Goal: Communication & Community: Answer question/provide support

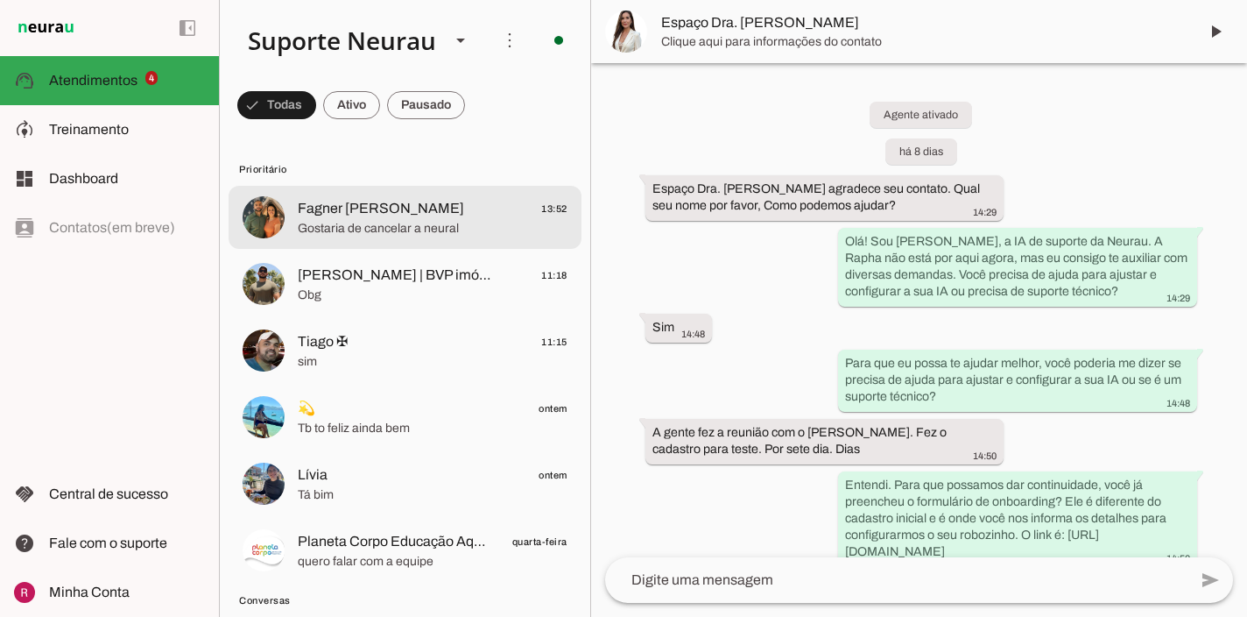
click at [339, 218] on span "Fagner [PERSON_NAME]" at bounding box center [381, 208] width 166 height 21
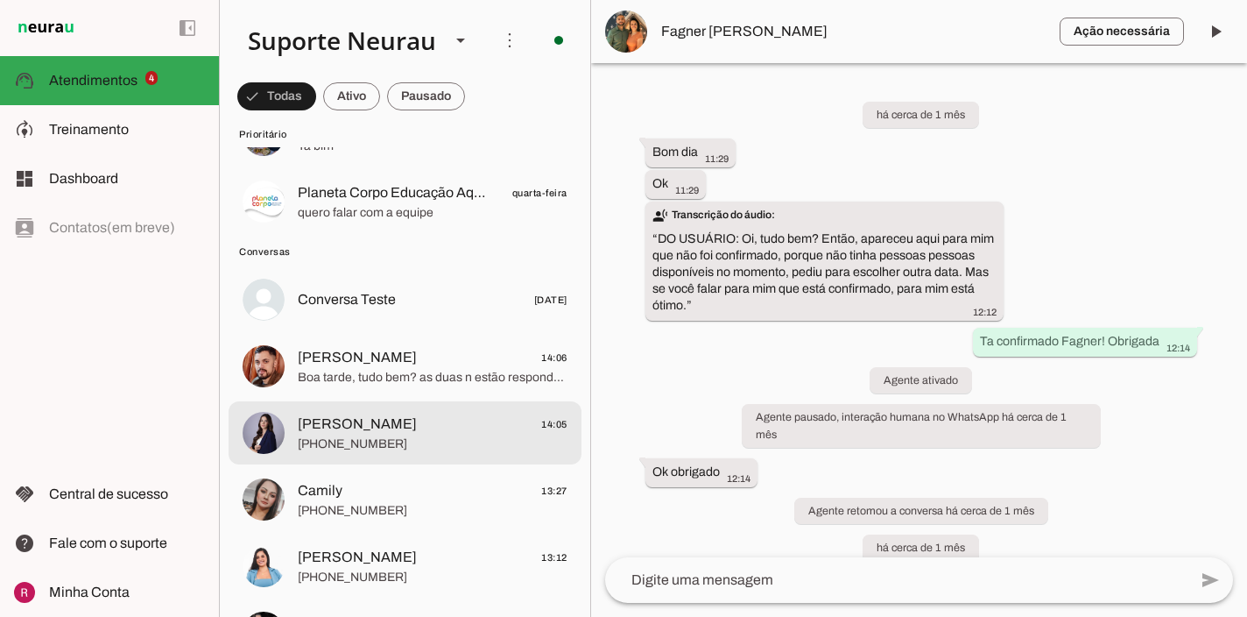
scroll to position [351, 0]
click at [410, 416] on span "[PERSON_NAME] 14:05" at bounding box center [433, 422] width 270 height 22
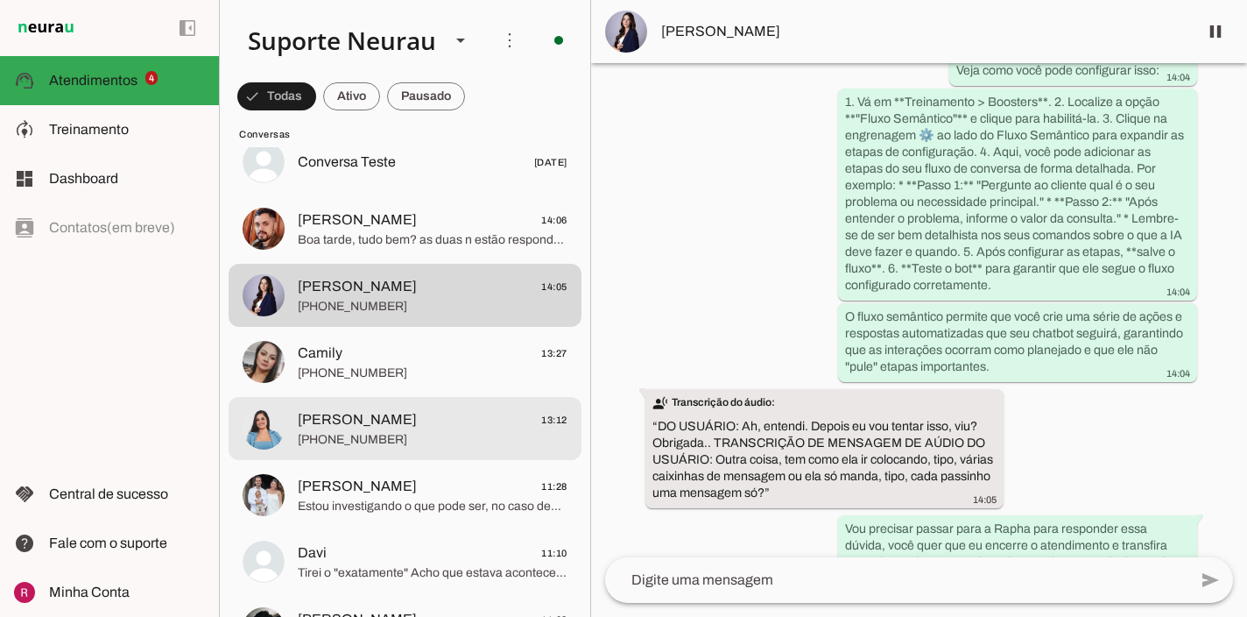
scroll to position [492, 0]
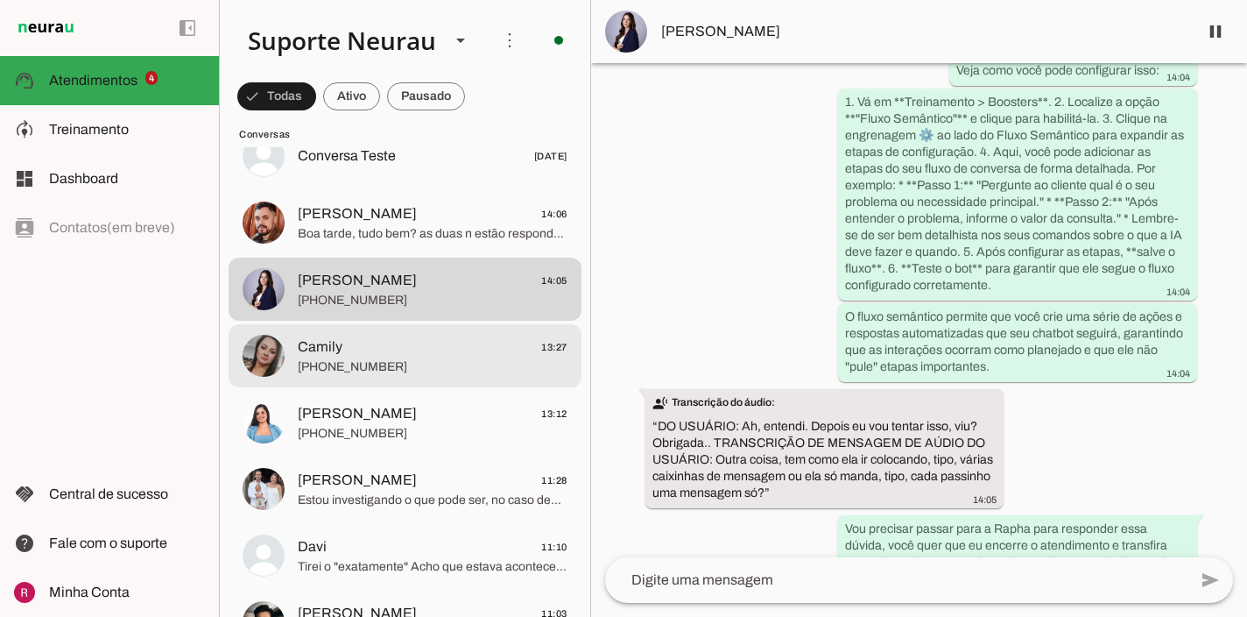
click at [435, 364] on span "[PHONE_NUMBER]" at bounding box center [433, 367] width 270 height 18
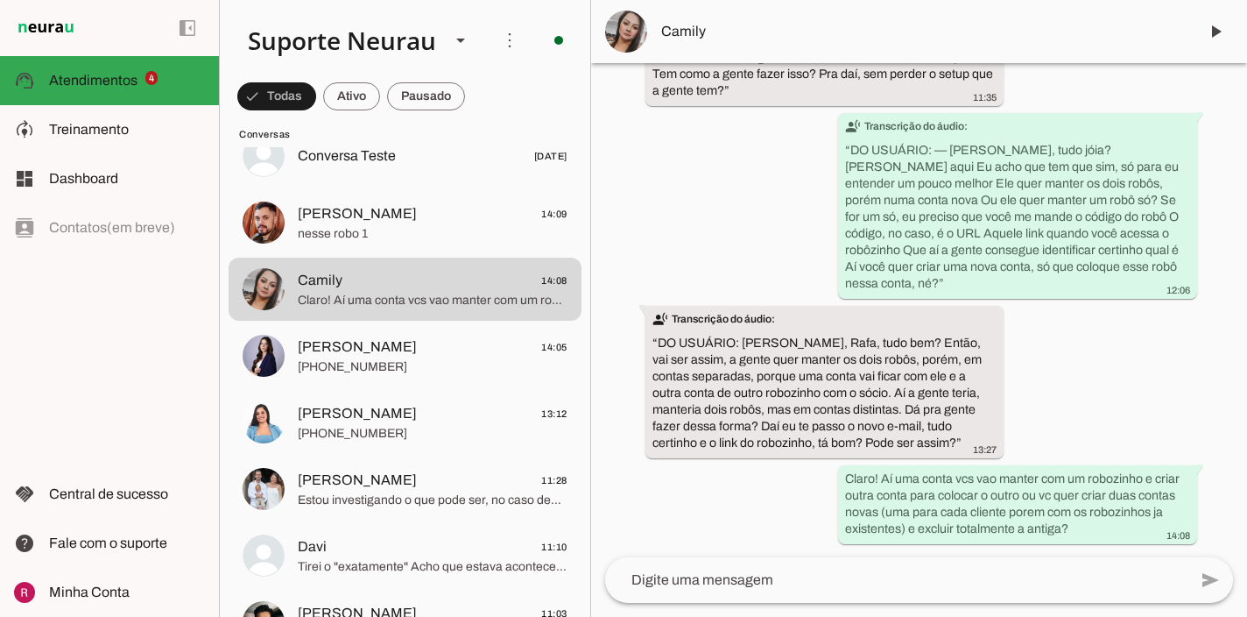
scroll to position [66138, 0]
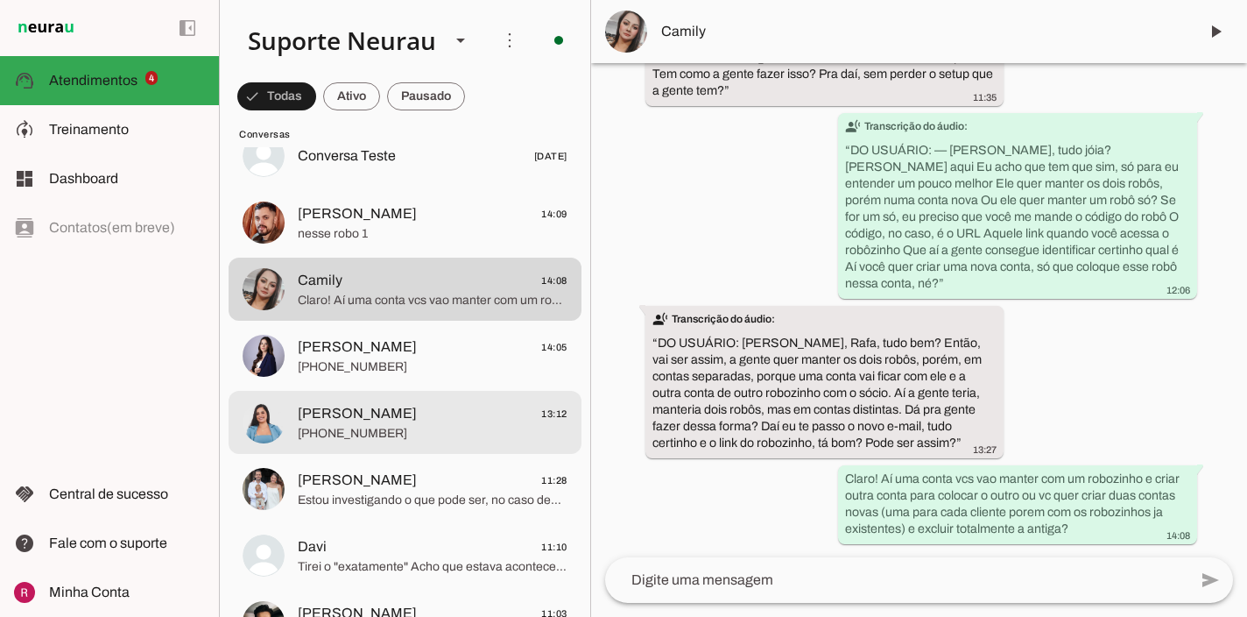
click at [383, 422] on span "[PERSON_NAME]" at bounding box center [357, 413] width 119 height 21
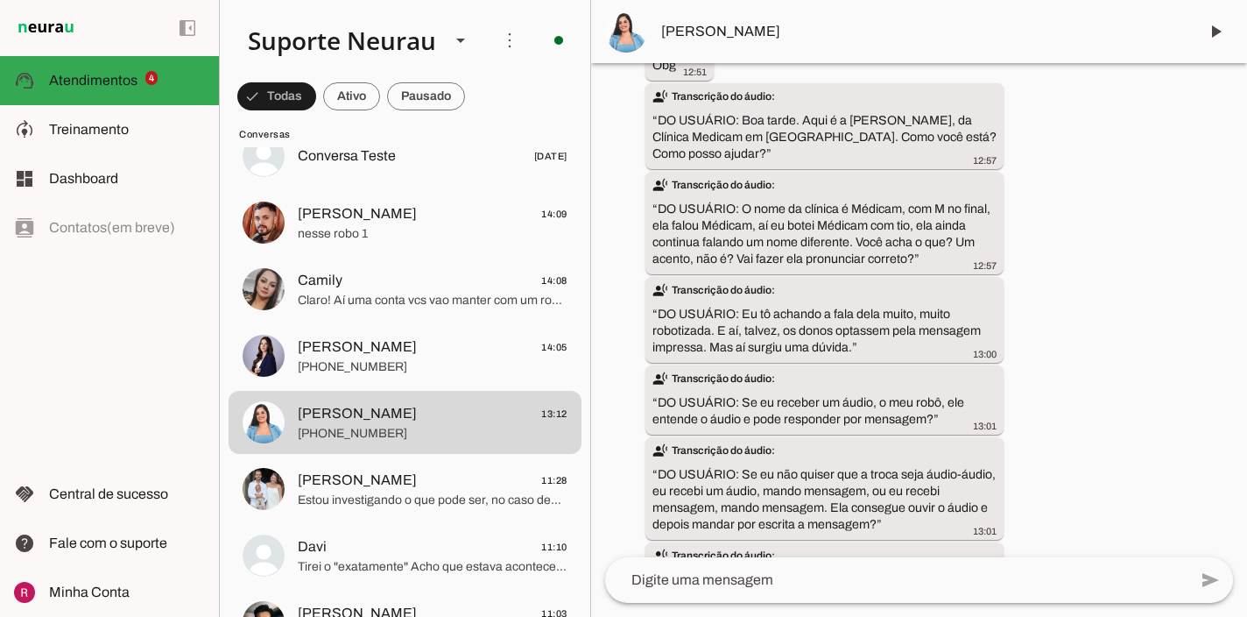
scroll to position [23948, 0]
